Goal: Find contact information: Find contact information

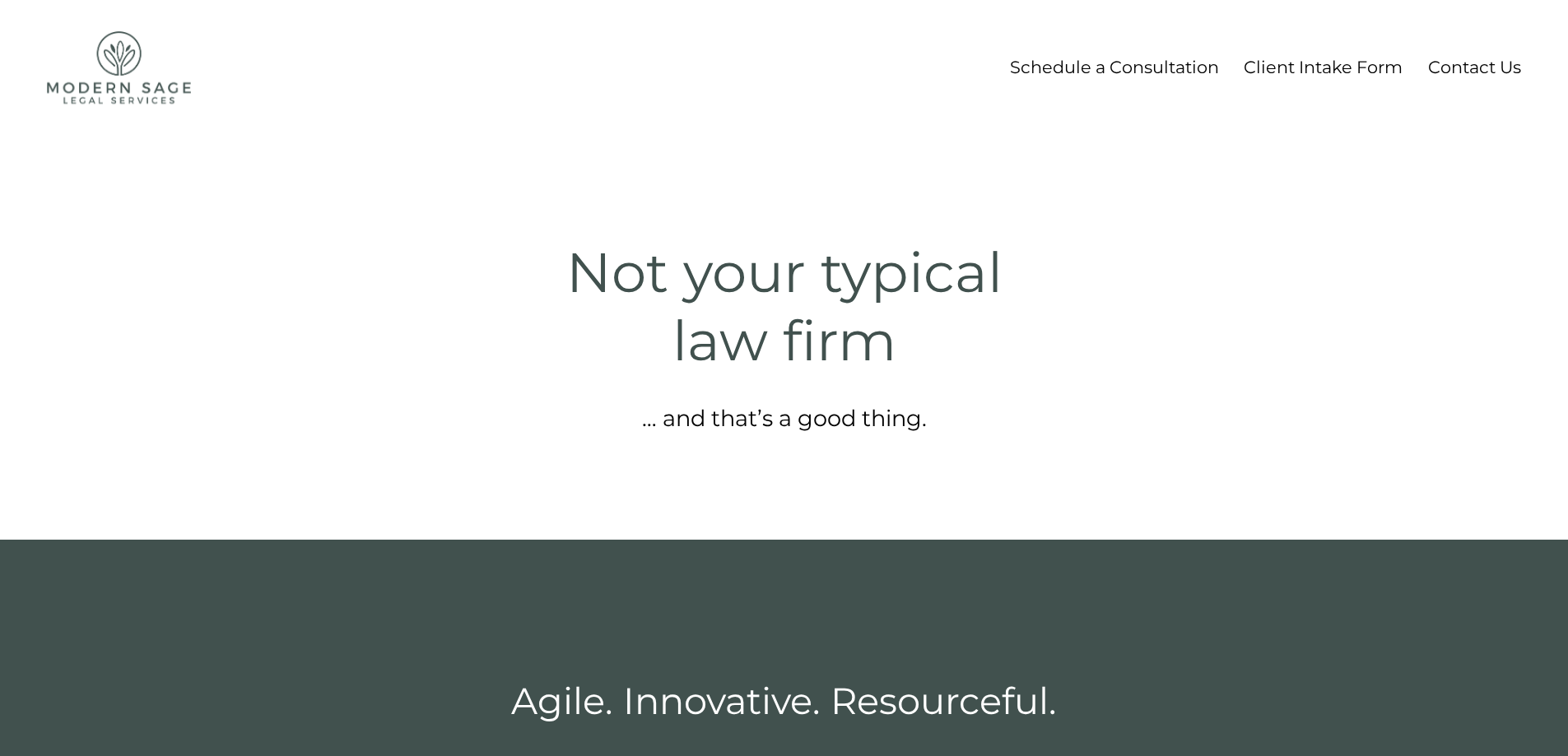
click at [1470, 64] on link "Contact Us" at bounding box center [1474, 67] width 93 height 30
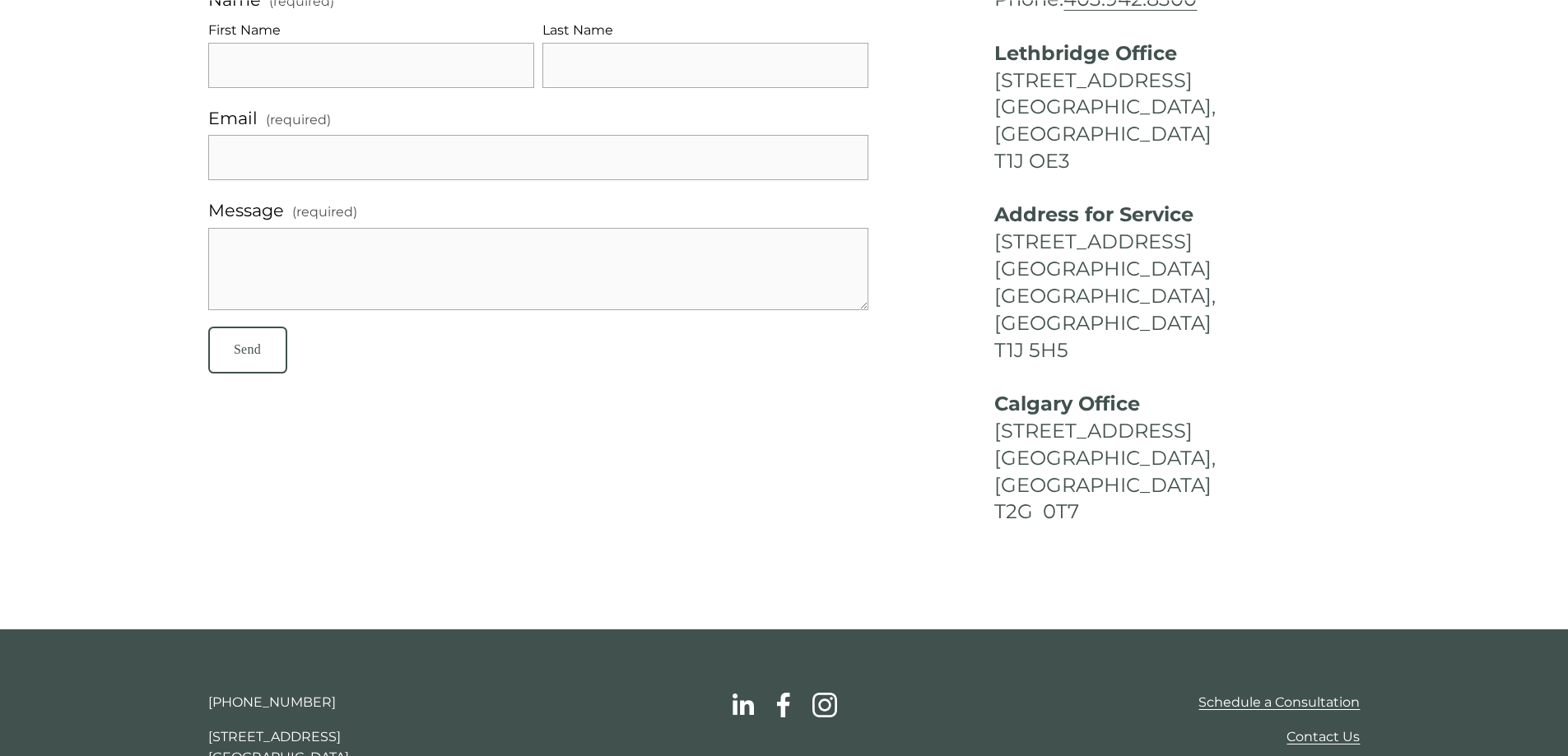
scroll to position [164, 0]
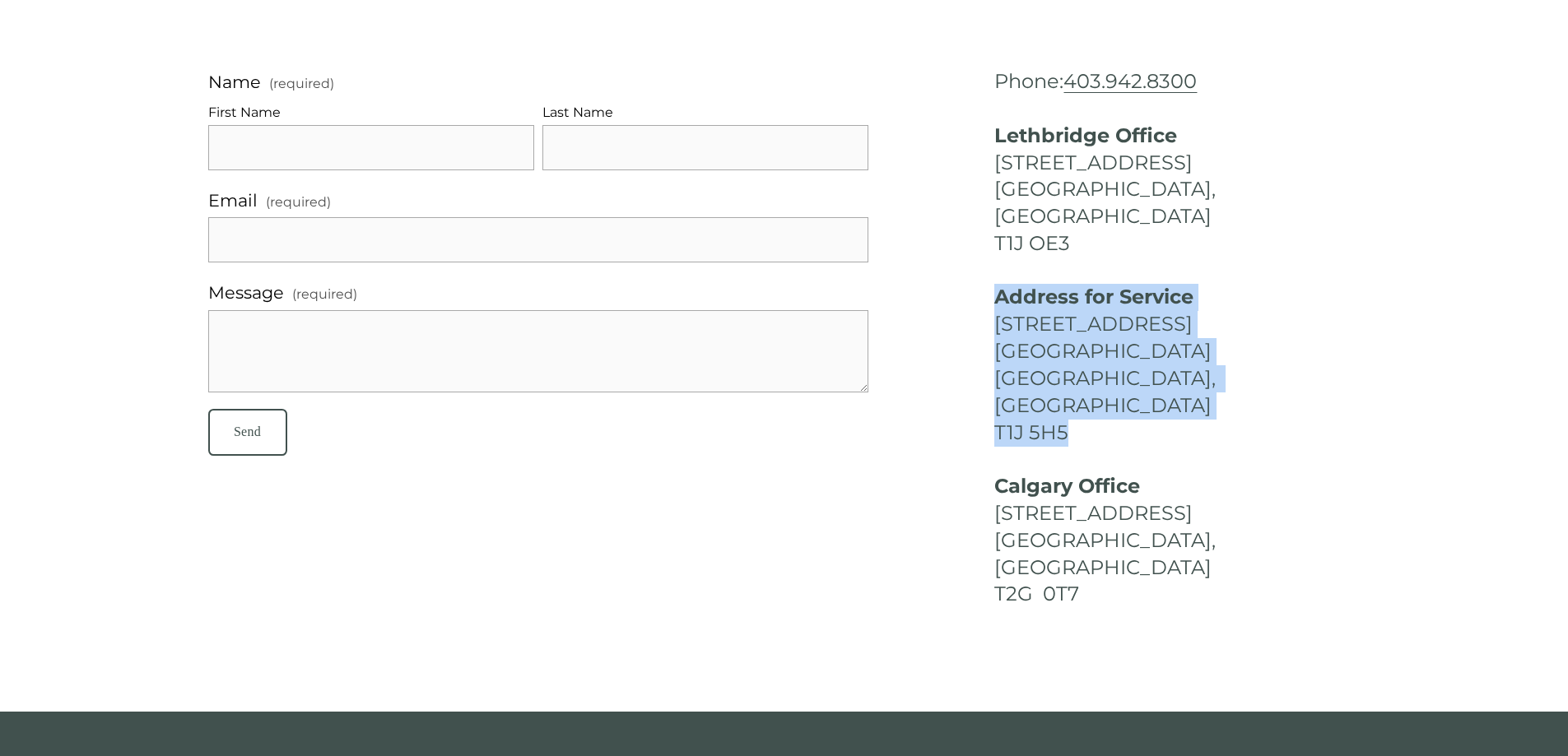
drag, startPoint x: 1091, startPoint y: 378, endPoint x: 987, endPoint y: 275, distance: 146.4
click at [987, 275] on div "Phone: 403.942.8300 Lethbridge Office 203-1218 2nd Avenue South Lethbridge, Alb…" at bounding box center [1176, 339] width 394 height 541
click at [1109, 351] on h4 "Address for Service PO Box 99900 QG 893 276 RPO Park Place Lethbridge, Alberta …" at bounding box center [1176, 364] width 365 height 162
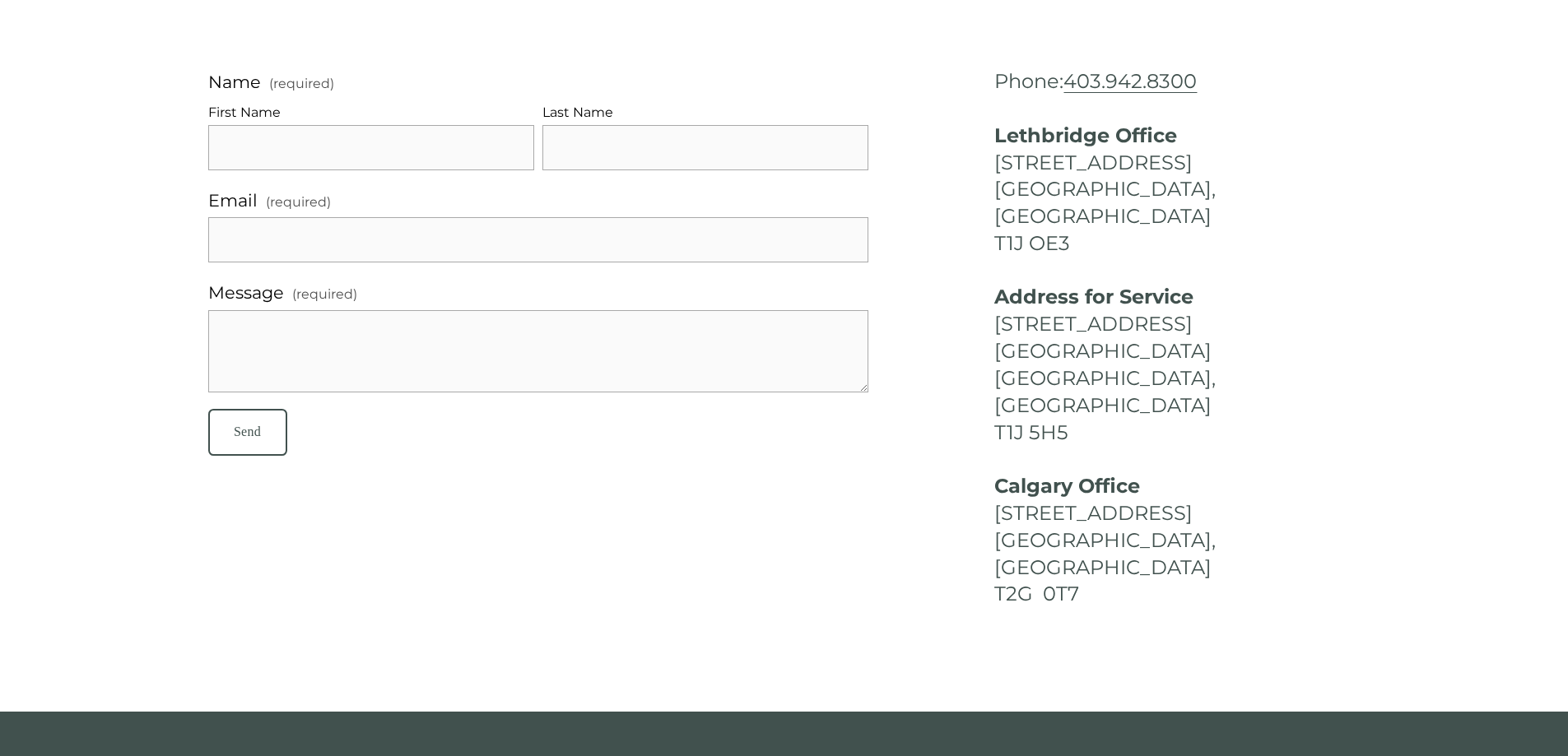
drag, startPoint x: 1092, startPoint y: 220, endPoint x: 937, endPoint y: 138, distance: 175.4
click at [937, 138] on div "Name (required) First Name Last Name Email (required) Message (required) Send S…" at bounding box center [784, 339] width 1180 height 541
click at [1140, 285] on strong "Address for Service" at bounding box center [1094, 296] width 199 height 23
drag, startPoint x: 992, startPoint y: 328, endPoint x: 1124, endPoint y: 315, distance: 132.6
click at [1124, 315] on div "Phone: 403.942.8300 Lethbridge Office 203-1218 2nd Avenue South Lethbridge, Alb…" at bounding box center [1176, 339] width 394 height 541
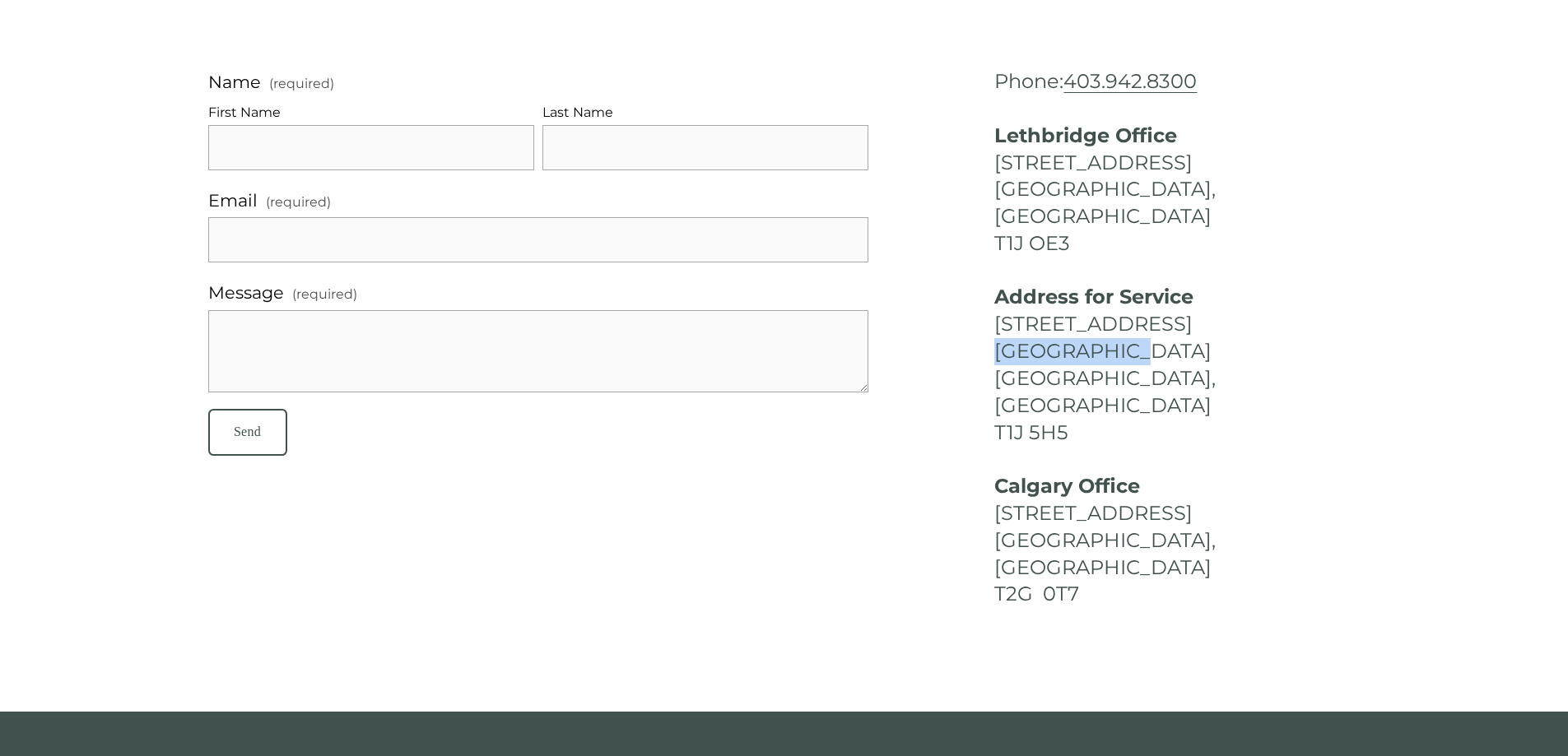
click at [1131, 320] on h4 "Address for Service PO Box 99900 QG 893 276 RPO Park Place Lethbridge, Alberta …" at bounding box center [1176, 364] width 365 height 162
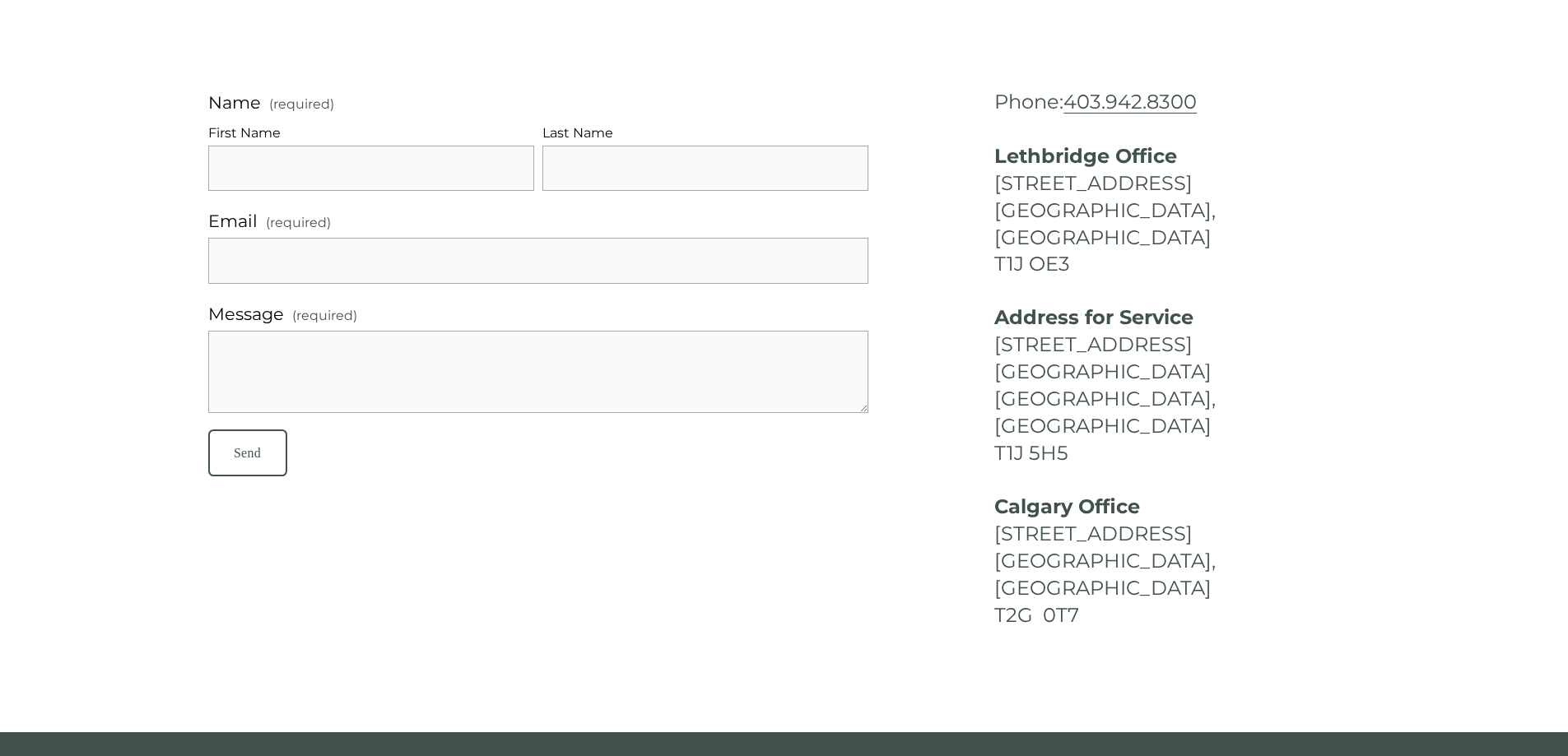
scroll to position [249, 0]
